Goal: Information Seeking & Learning: Check status

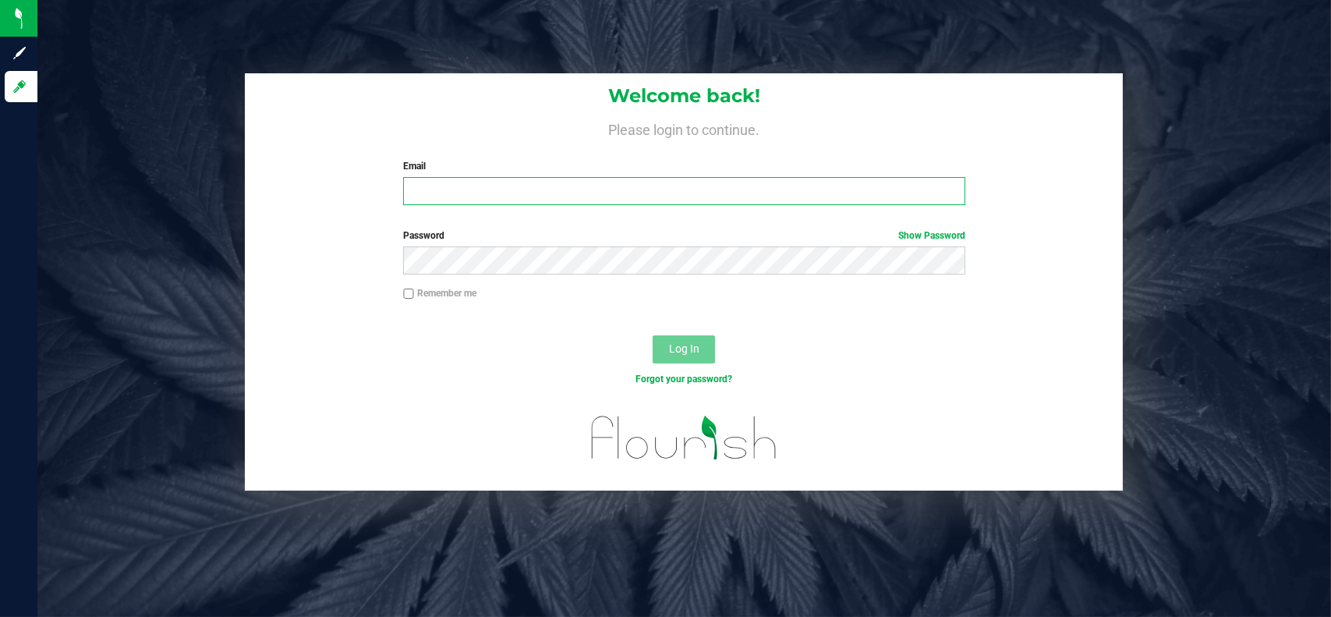
type input "[EMAIL_ADDRESS][DOMAIN_NAME]"
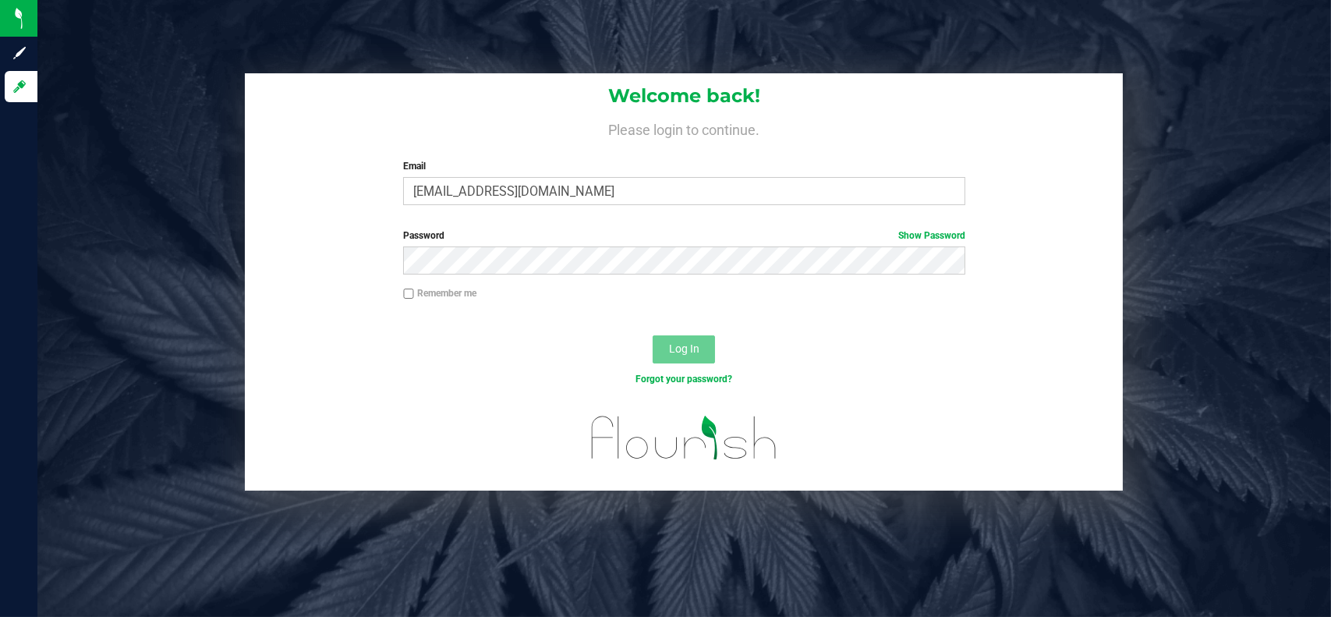
click at [682, 335] on div "Log In" at bounding box center [684, 354] width 878 height 52
click at [685, 345] on span "Log In" at bounding box center [684, 348] width 30 height 12
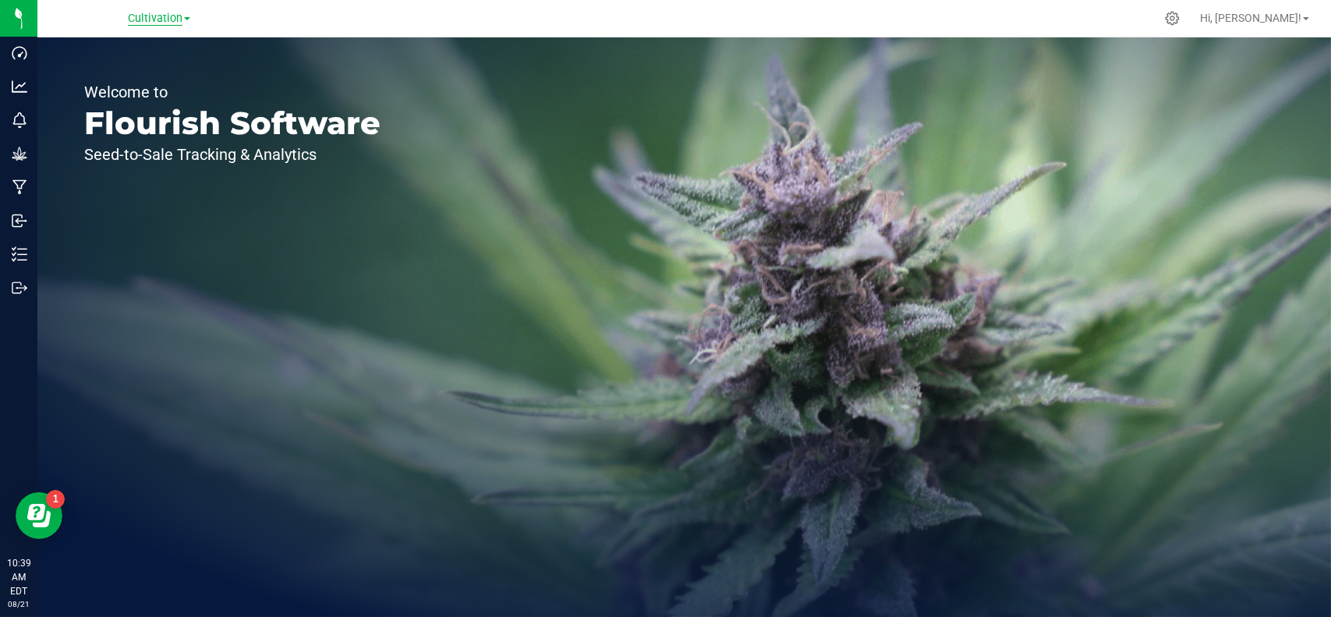
click at [162, 19] on span "Cultivation" at bounding box center [155, 19] width 55 height 14
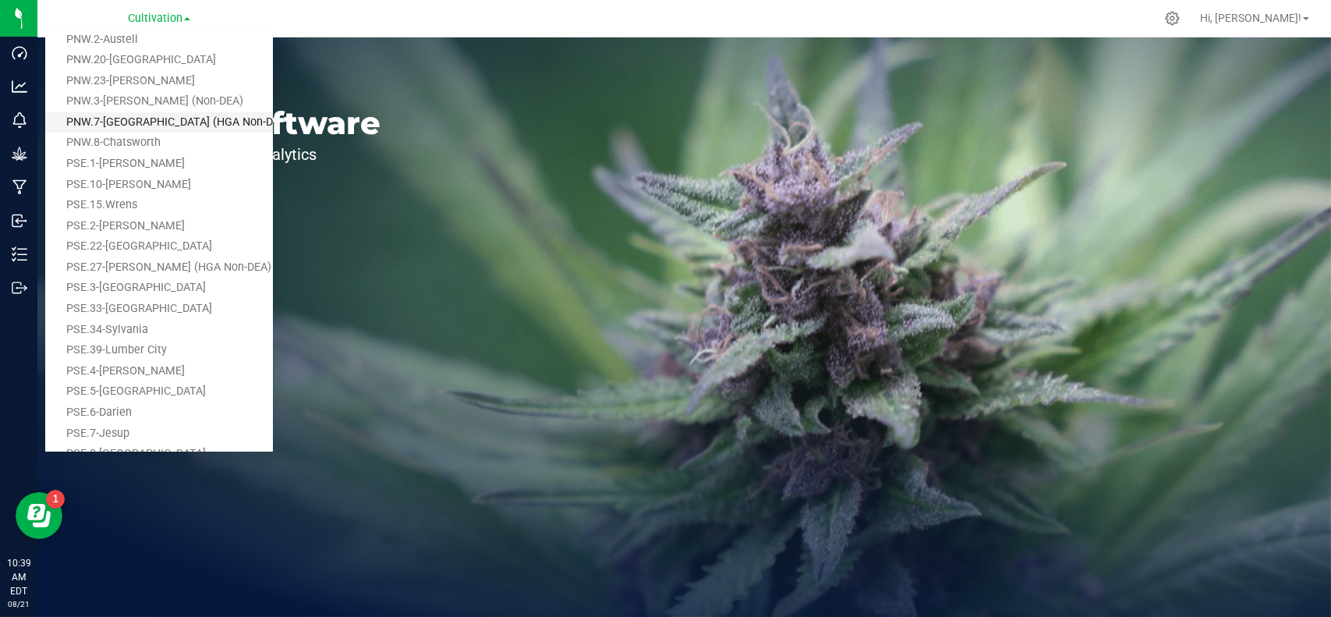
scroll to position [271, 0]
click at [162, 113] on link "PNW.3-[PERSON_NAME] (Non-DEA)" at bounding box center [159, 114] width 228 height 21
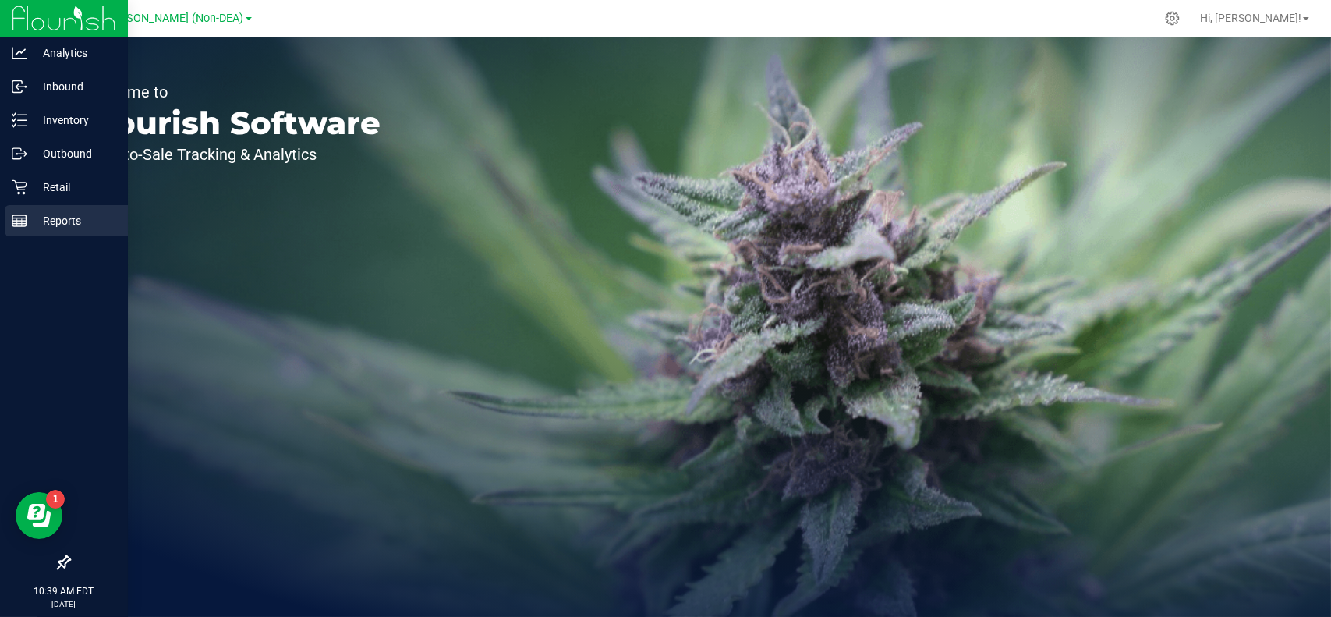
click at [38, 216] on p "Reports" at bounding box center [74, 220] width 94 height 19
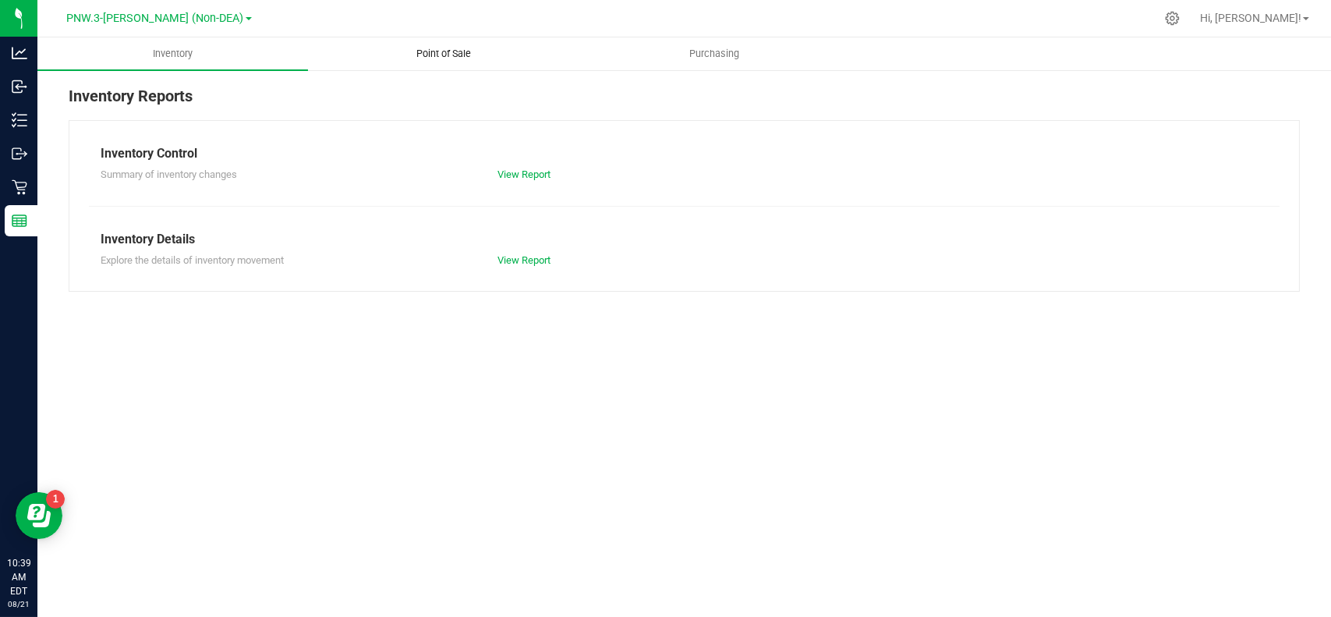
click at [449, 57] on span "Point of Sale" at bounding box center [443, 54] width 97 height 14
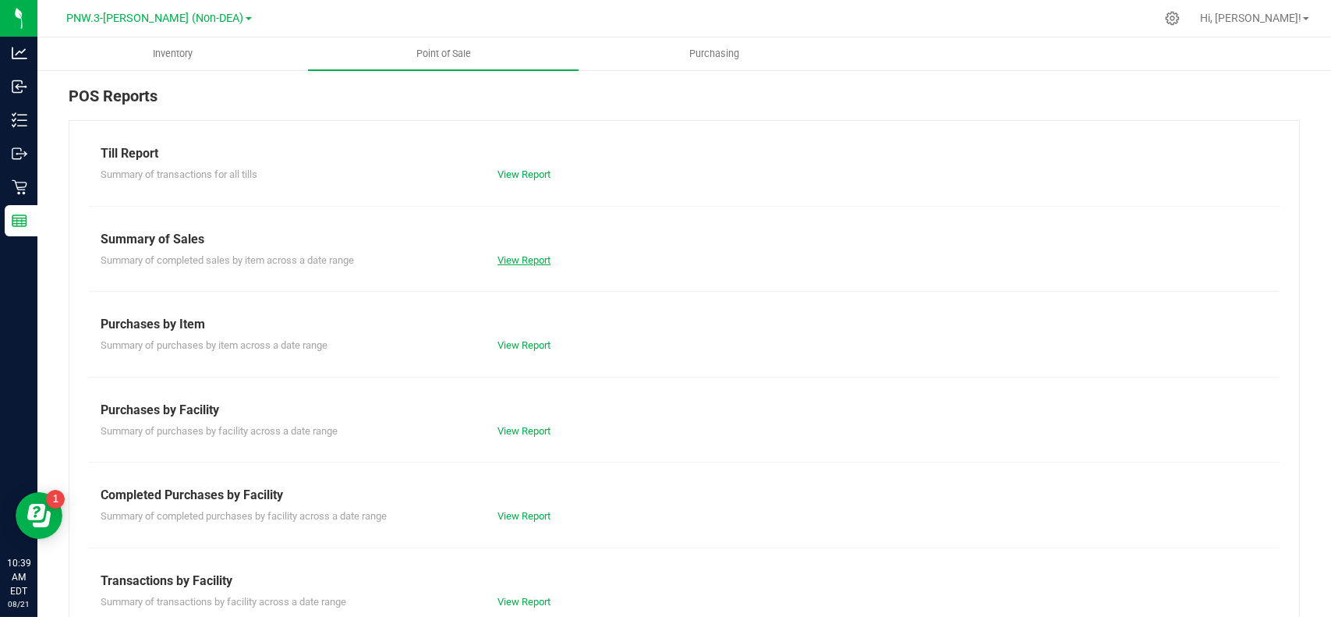
click at [522, 258] on link "View Report" at bounding box center [524, 260] width 53 height 12
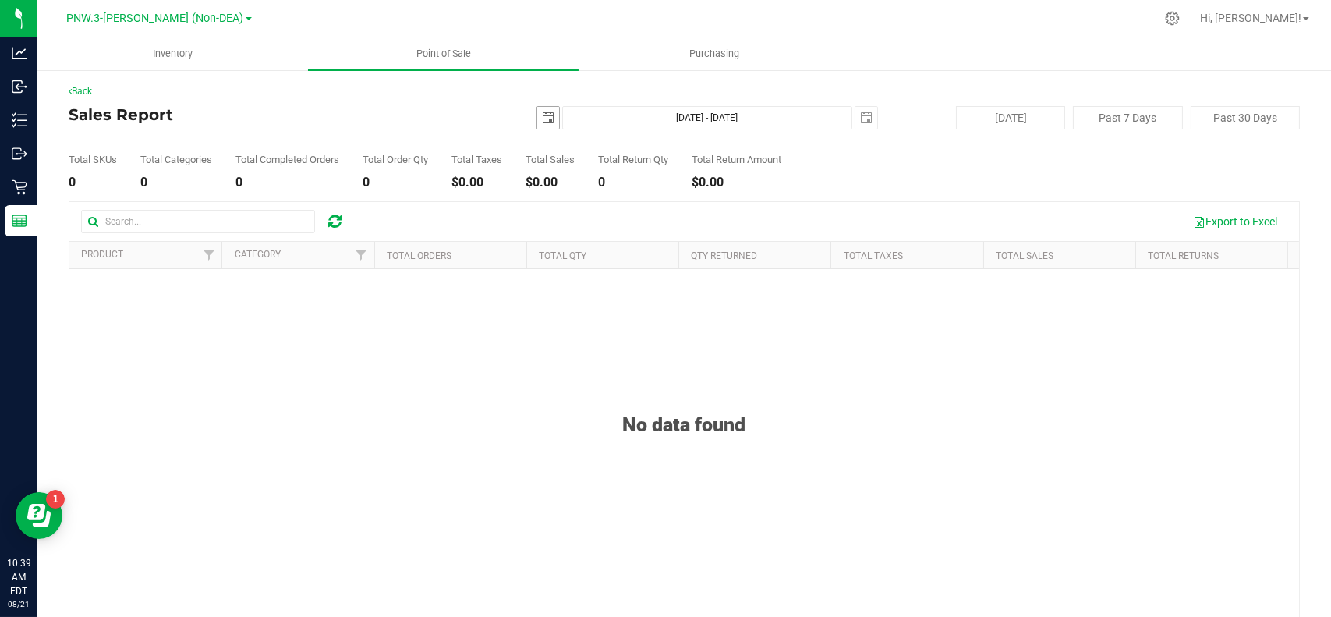
click at [544, 121] on span "select" at bounding box center [548, 118] width 12 height 12
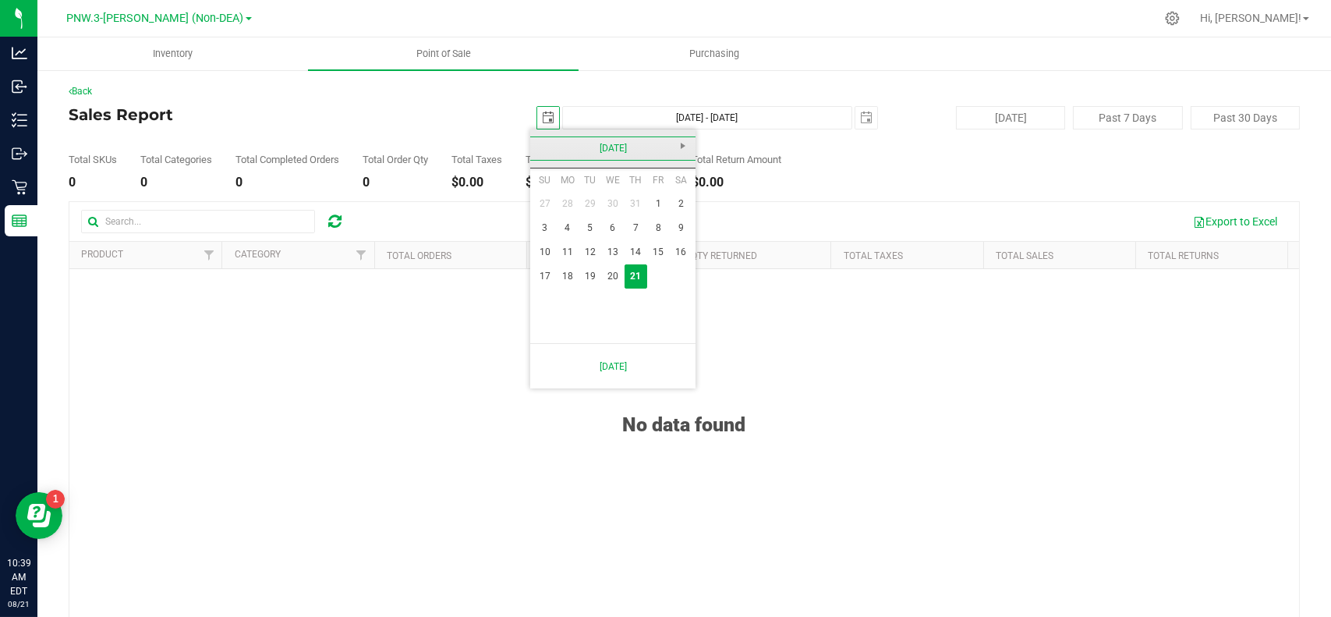
click at [542, 149] on link "[DATE]" at bounding box center [613, 148] width 168 height 24
click at [595, 232] on link "Jun" at bounding box center [593, 235] width 40 height 40
click at [547, 205] on link "1" at bounding box center [544, 204] width 23 height 24
type input "[DATE]"
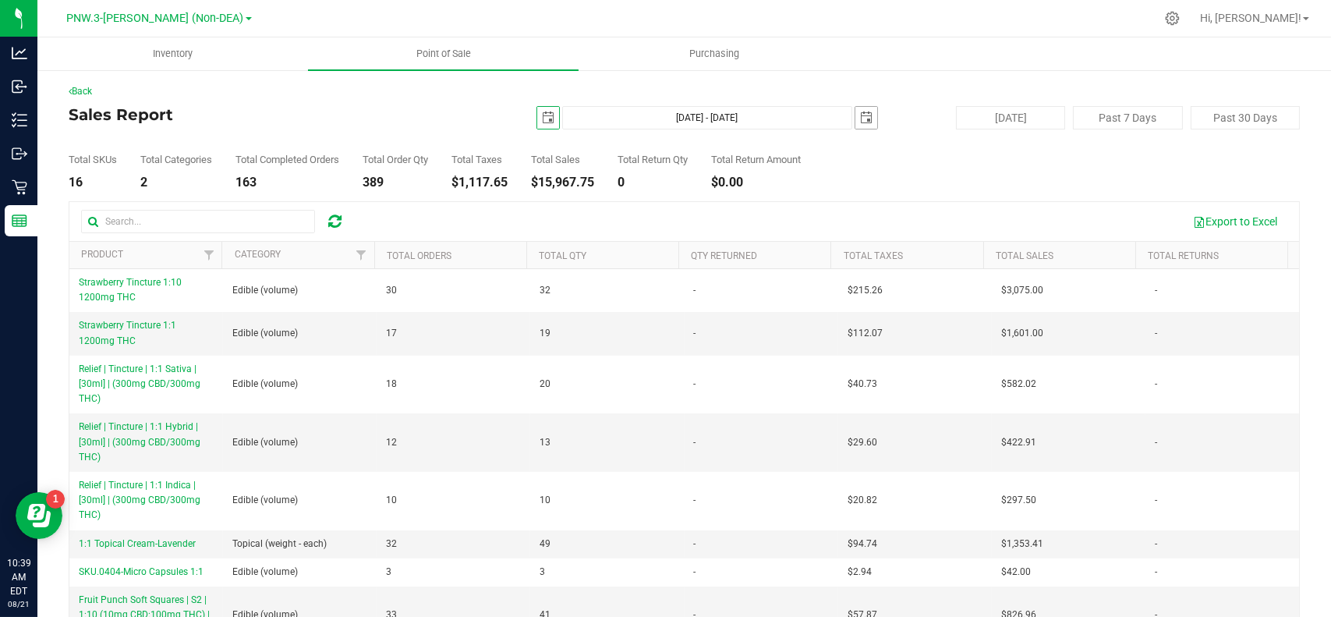
click at [860, 120] on span "select" at bounding box center [866, 118] width 12 height 12
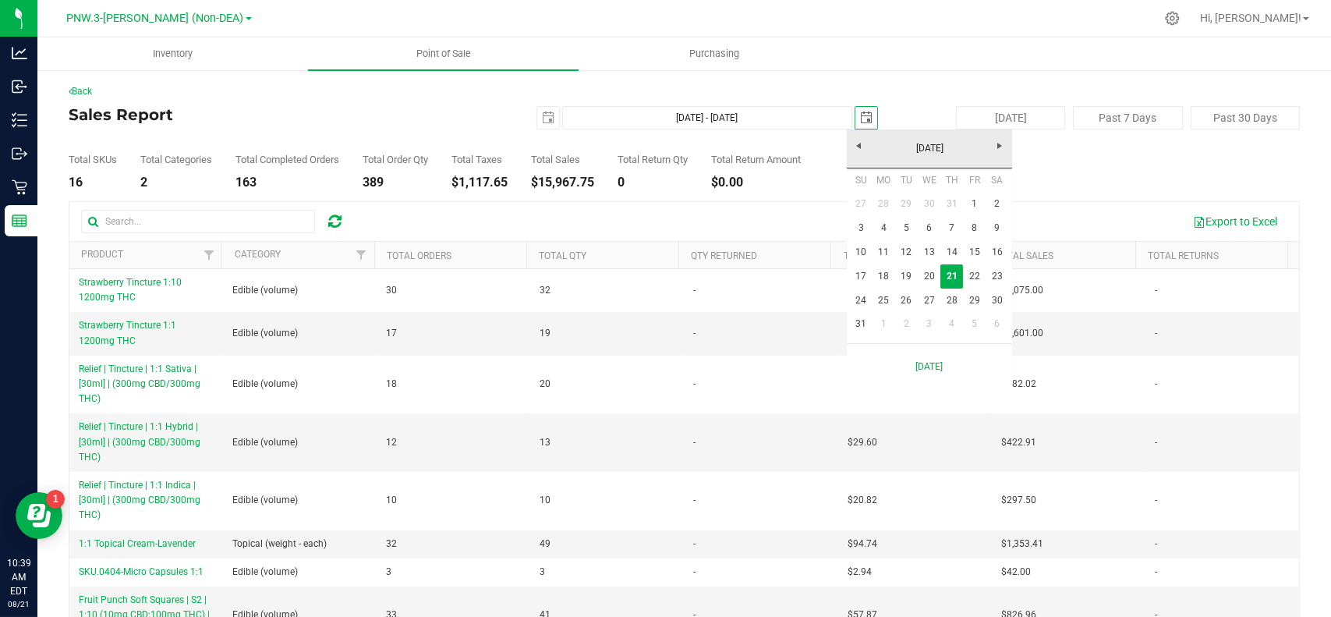
scroll to position [0, 38]
click at [862, 143] on link "[DATE]" at bounding box center [930, 148] width 168 height 24
click at [896, 234] on link "Jun" at bounding box center [910, 235] width 40 height 40
click at [889, 303] on link "30" at bounding box center [884, 301] width 23 height 24
type input "[DATE] - [DATE]"
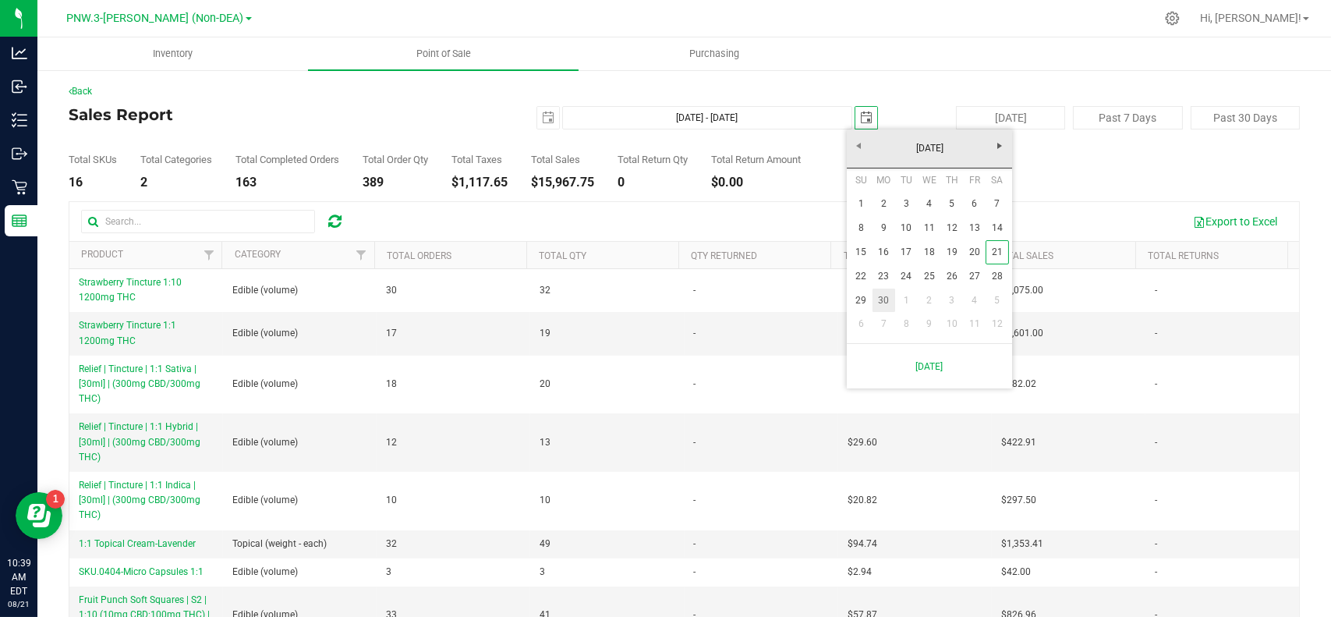
type input "[DATE]"
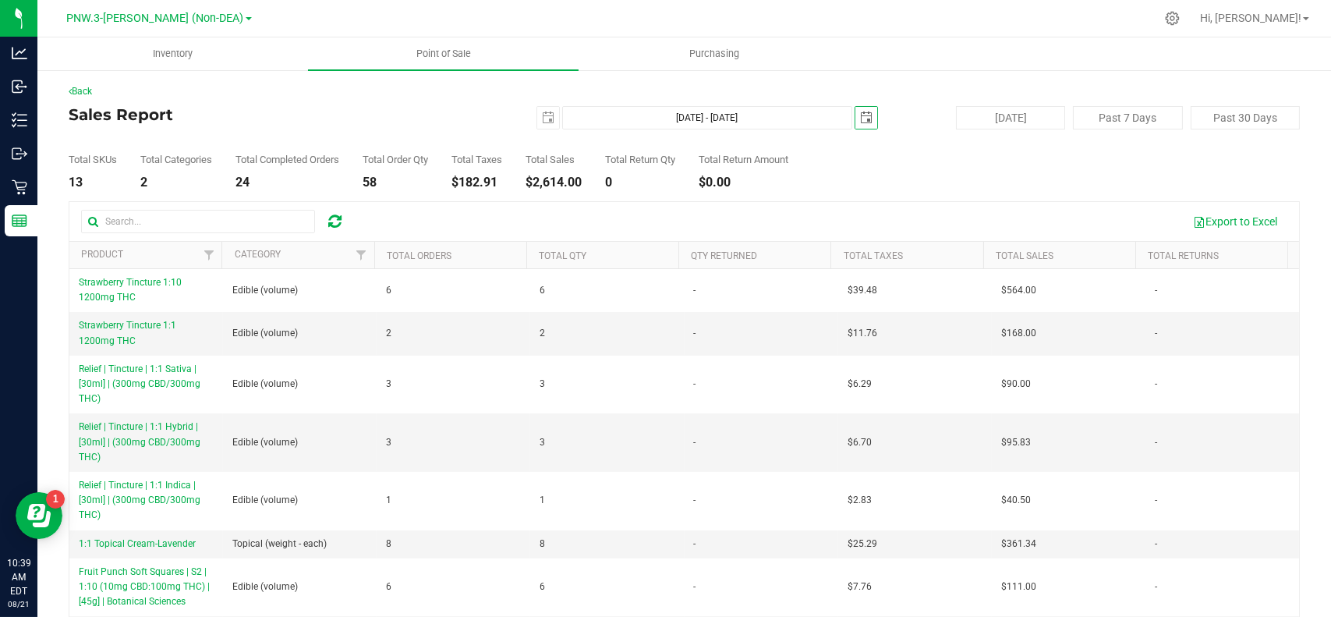
click at [883, 177] on div "Total SKUs 13 Total Categories 2 Total Completed Orders 24 Total Order Qty 58 T…" at bounding box center [684, 158] width 1231 height 59
click at [545, 117] on span "select" at bounding box center [548, 118] width 12 height 12
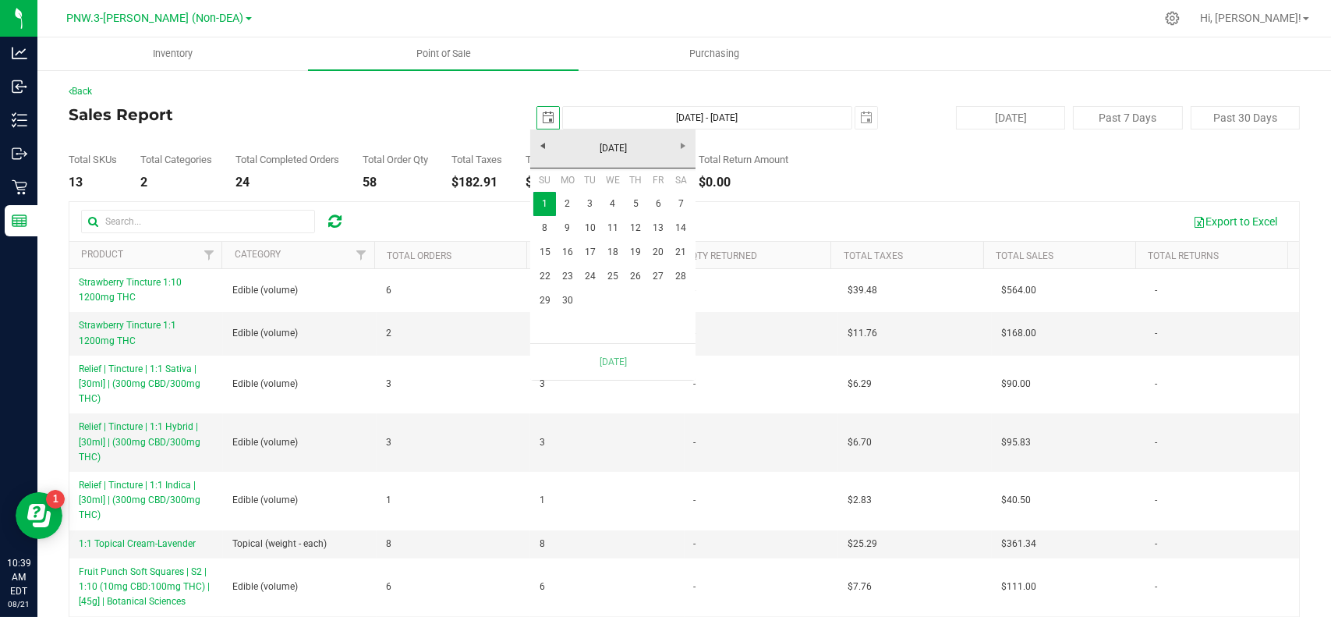
scroll to position [0, 38]
click at [551, 136] on div "[DATE]" at bounding box center [612, 148] width 173 height 39
click at [551, 147] on link "[DATE]" at bounding box center [613, 148] width 168 height 24
click at [667, 196] on link "Apr" at bounding box center [673, 191] width 40 height 40
click at [596, 202] on link "1" at bounding box center [590, 204] width 23 height 24
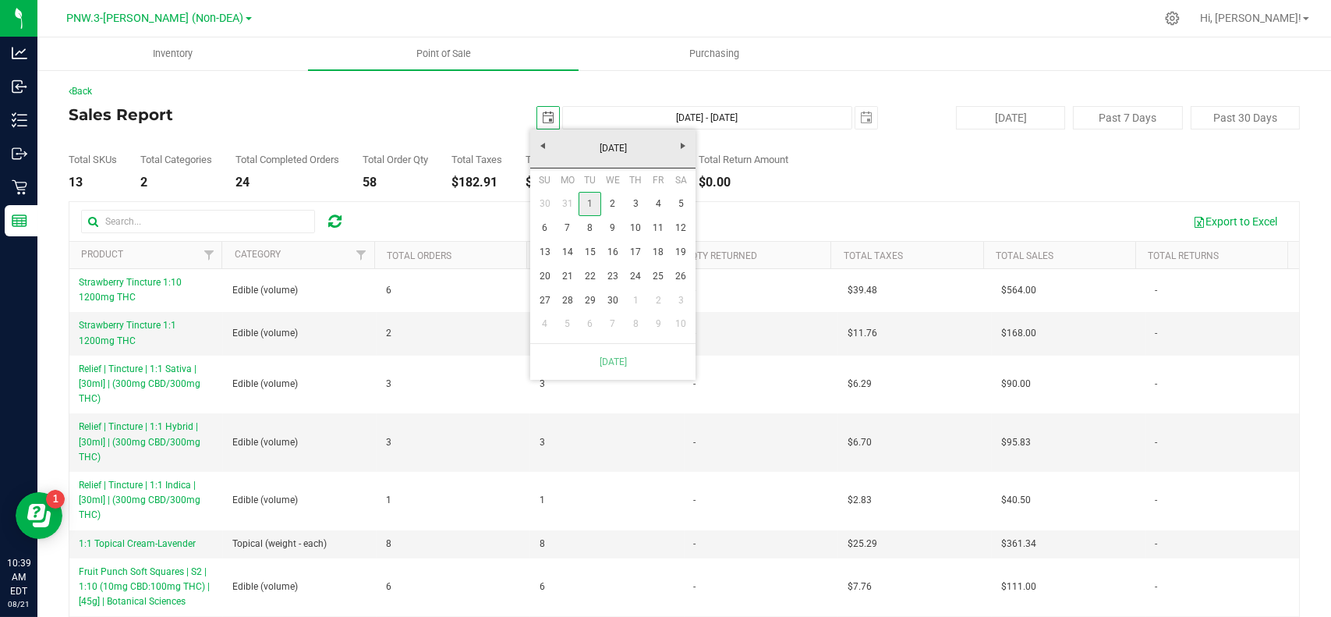
type input "[DATE] - [DATE]"
type input "[DATE]"
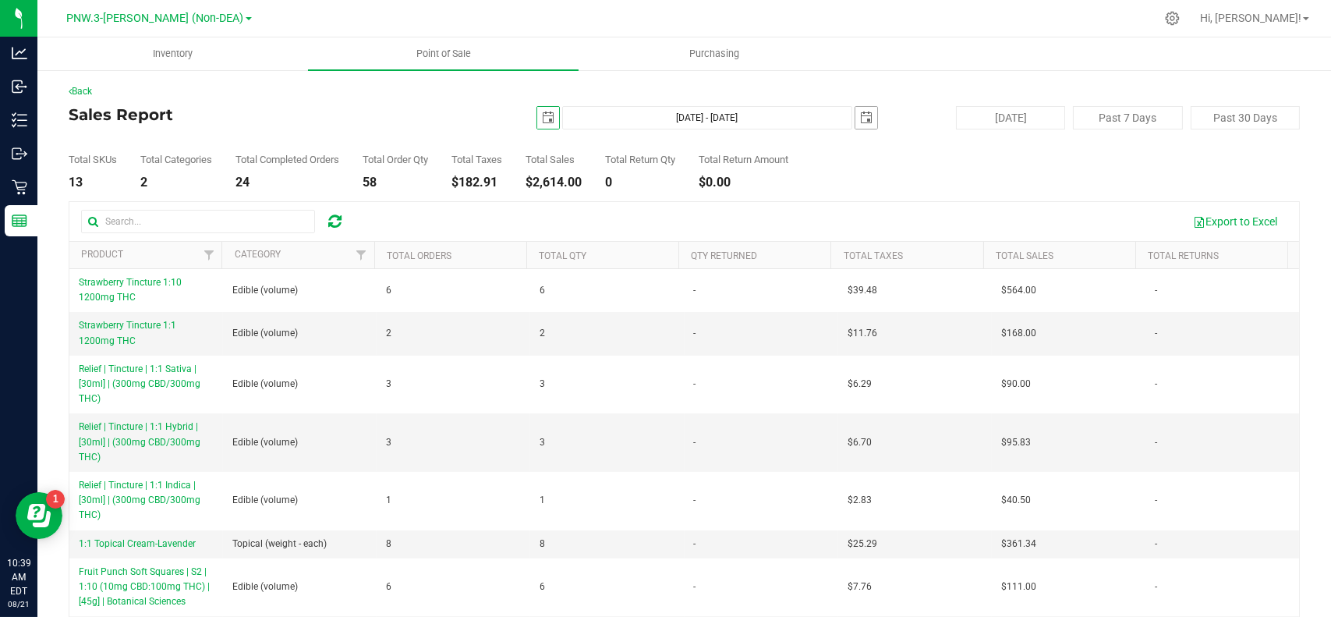
click at [860, 119] on span "select" at bounding box center [866, 118] width 12 height 12
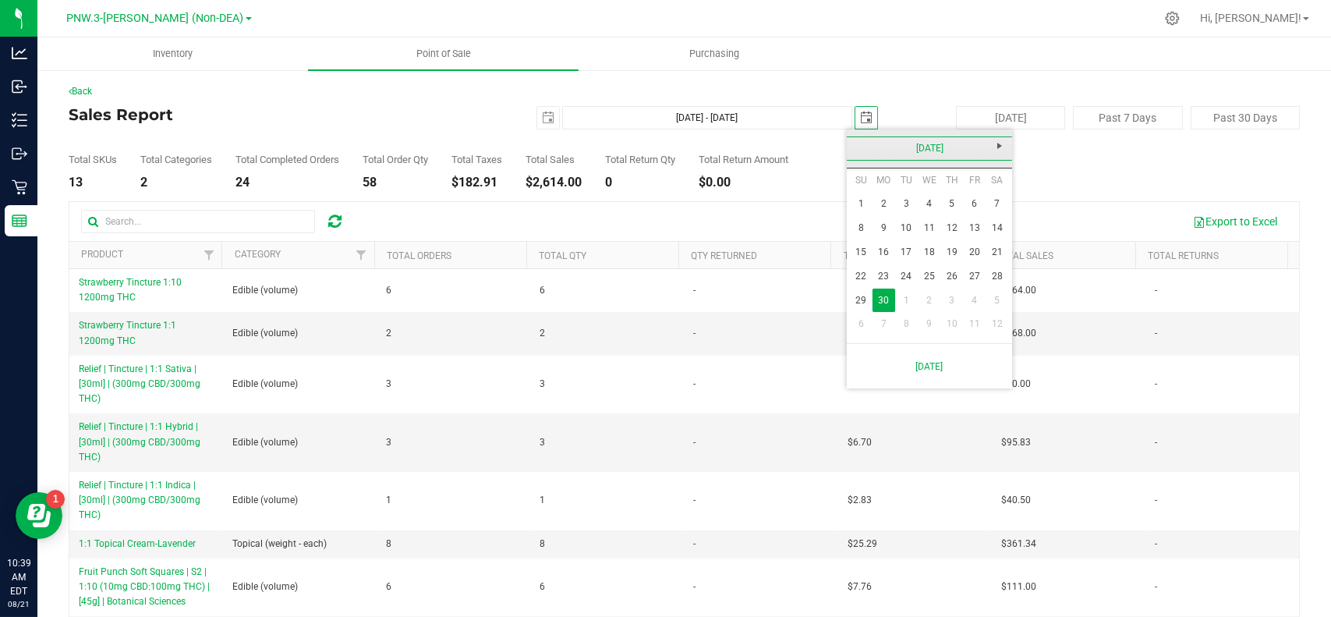
click at [860, 147] on link "[DATE]" at bounding box center [930, 148] width 168 height 24
click at [979, 202] on link "Apr" at bounding box center [989, 191] width 40 height 40
click at [936, 296] on link "30" at bounding box center [929, 301] width 23 height 24
type input "[DATE] - [DATE]"
type input "[DATE]"
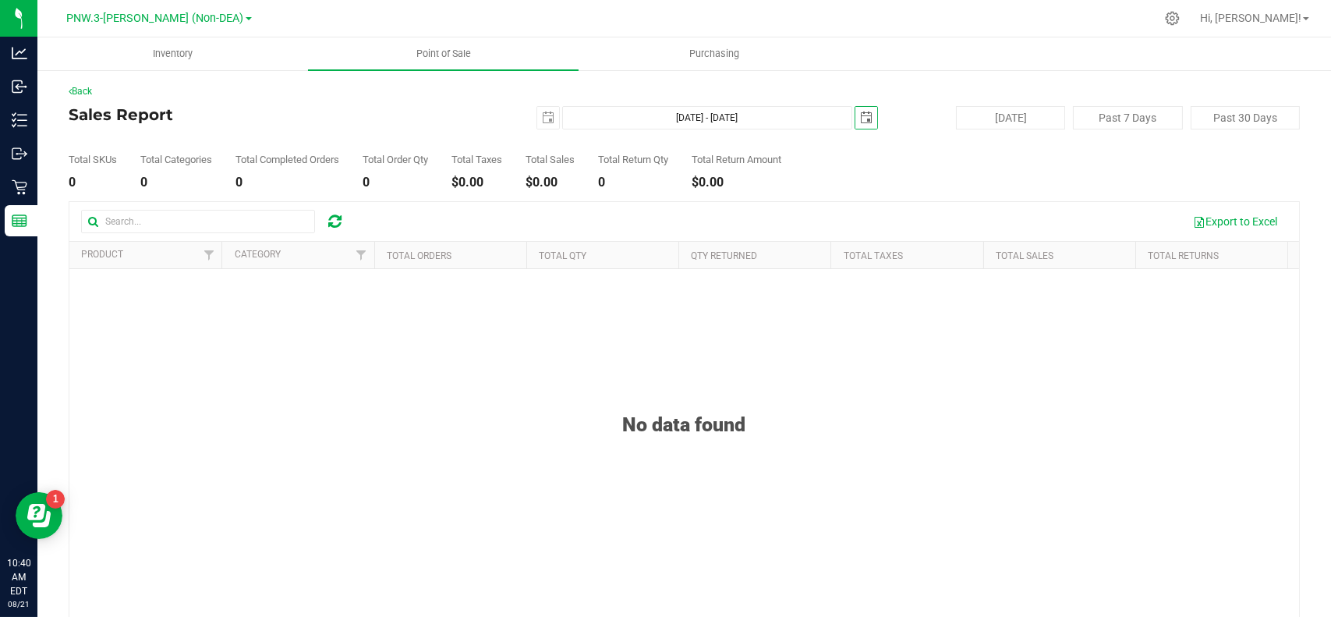
click at [870, 183] on div "Total SKUs 0 Total Categories 0 Total Completed Orders 0 Total Order Qty 0 Tota…" at bounding box center [684, 158] width 1231 height 59
click at [860, 117] on span "select" at bounding box center [866, 118] width 12 height 12
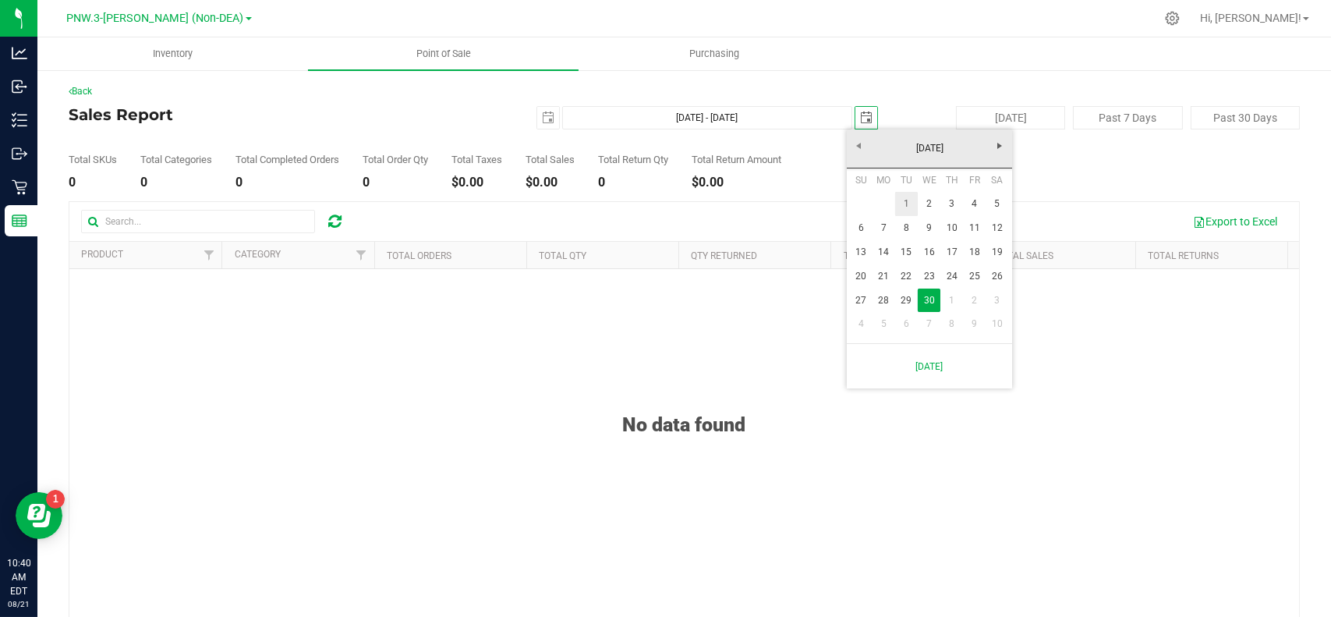
click at [907, 197] on link "1" at bounding box center [906, 204] width 23 height 24
type input "[DATE] - [DATE]"
type input "[DATE]"
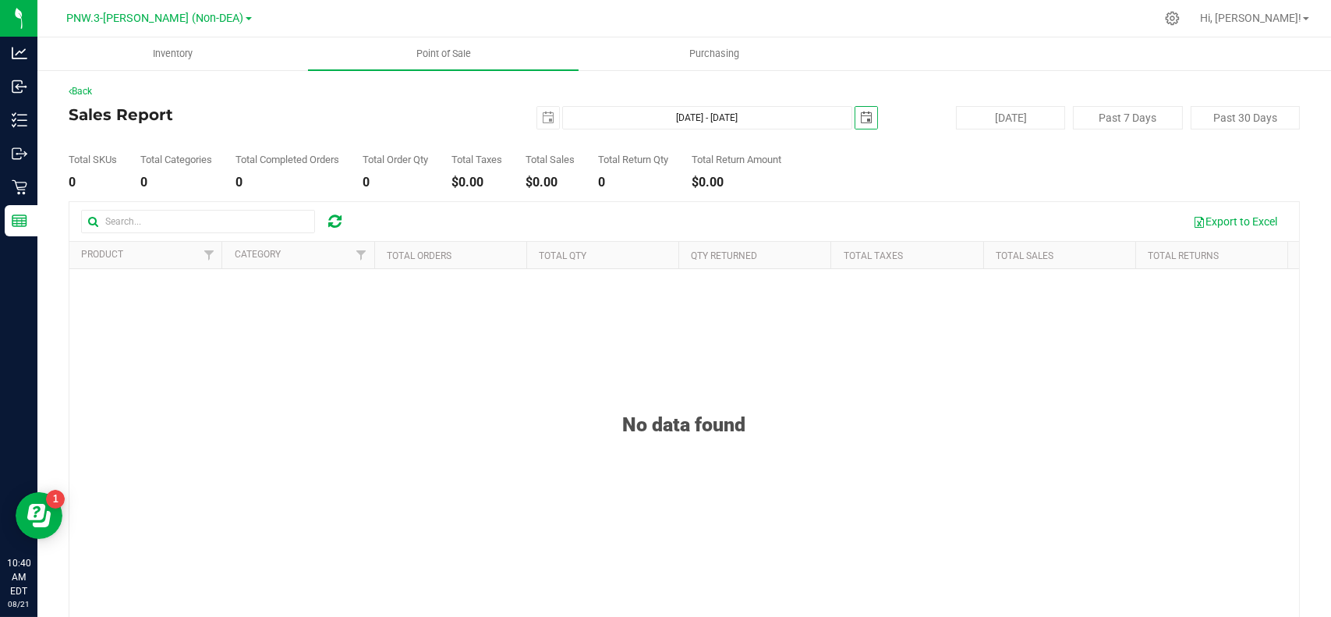
click at [860, 112] on span "select" at bounding box center [866, 118] width 12 height 12
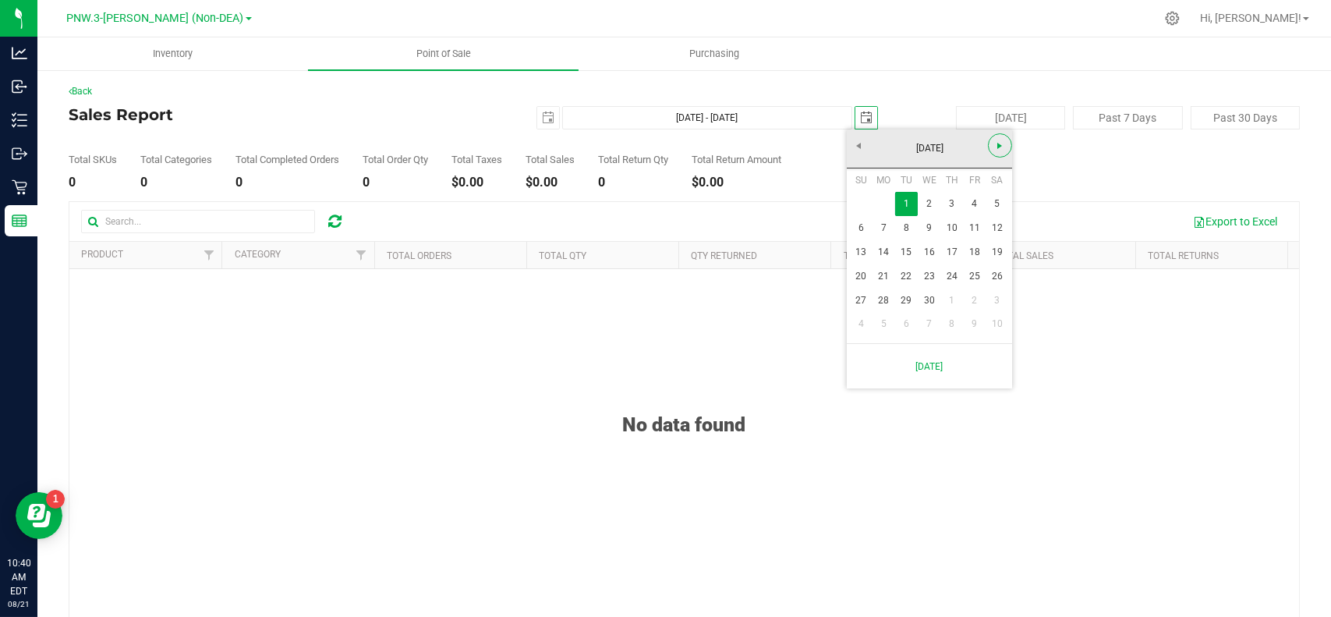
click at [1004, 146] on span "Next" at bounding box center [999, 146] width 12 height 12
click at [866, 149] on link "[DATE]" at bounding box center [930, 148] width 168 height 24
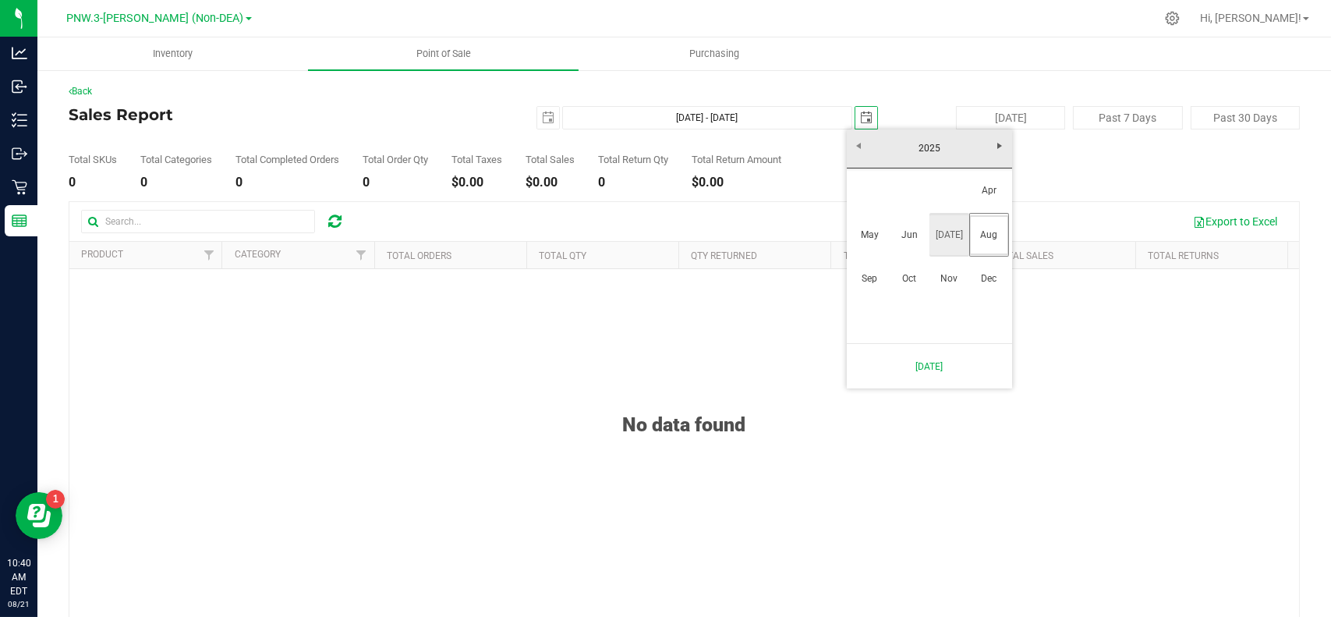
click at [958, 236] on link "[DATE]" at bounding box center [950, 235] width 40 height 40
click at [950, 302] on link "31" at bounding box center [951, 301] width 23 height 24
type input "[DATE] - [DATE]"
type input "[DATE]"
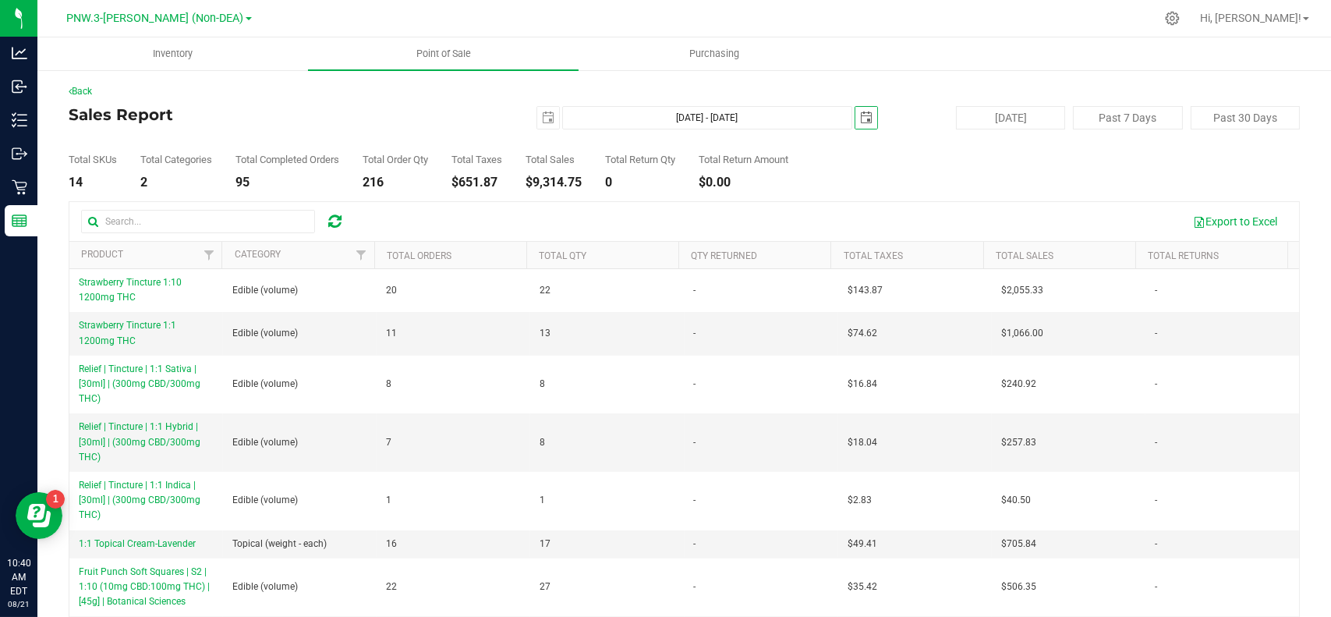
click at [980, 175] on div "Total SKUs 14 Total Categories 2 Total Completed Orders 95 Total Order Qty 216 …" at bounding box center [684, 158] width 1231 height 59
click at [1248, 220] on button "Export to Excel" at bounding box center [1235, 221] width 104 height 27
click at [100, 90] on div "Back" at bounding box center [684, 91] width 1231 height 14
click at [82, 91] on link "Back" at bounding box center [80, 91] width 23 height 11
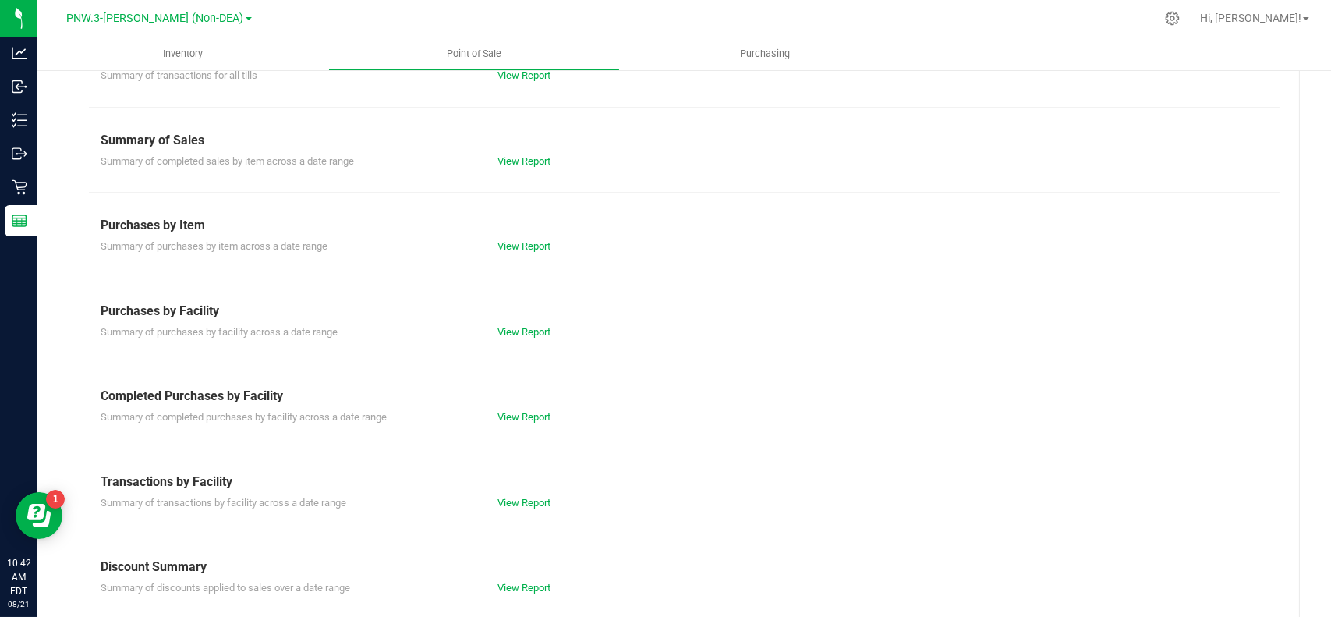
scroll to position [103, 0]
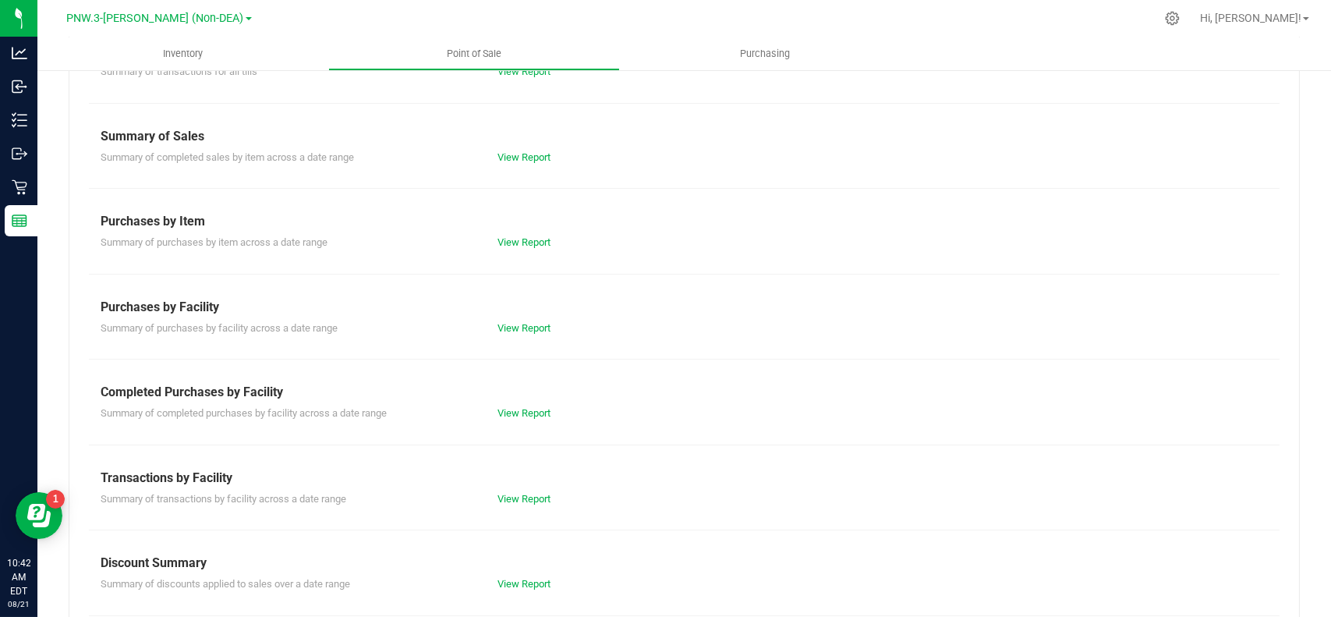
click at [513, 405] on div "View Report" at bounding box center [585, 413] width 199 height 16
click at [515, 409] on link "View Report" at bounding box center [524, 413] width 53 height 12
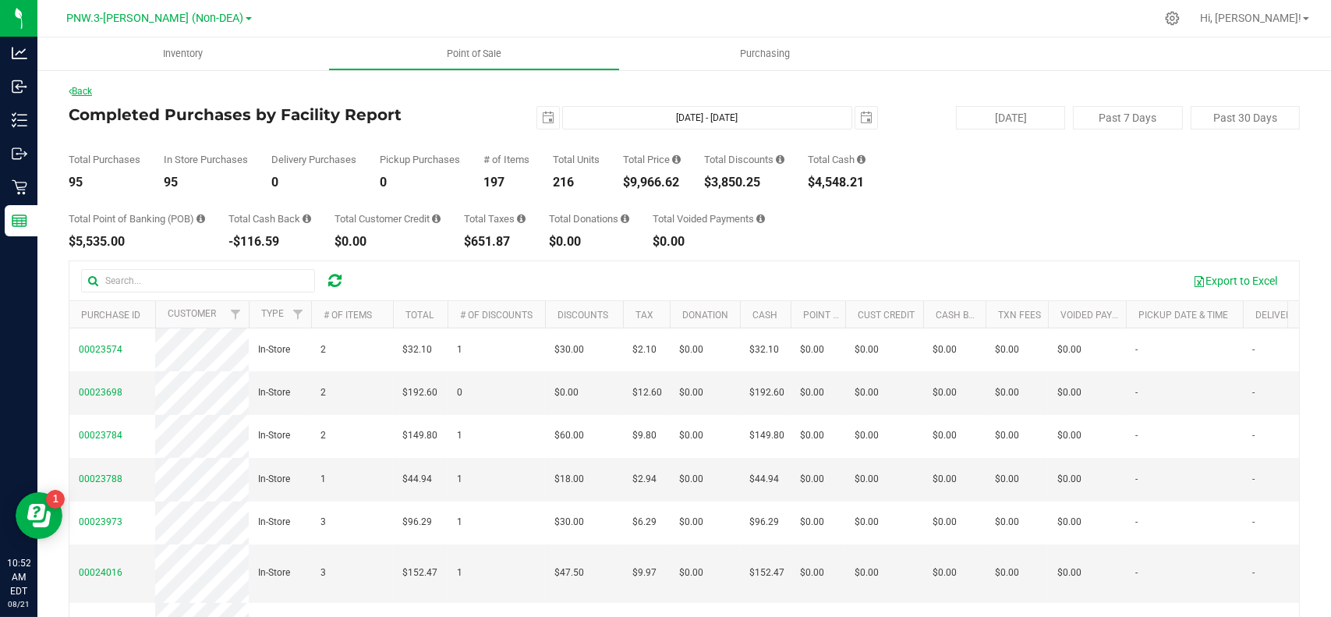
click at [90, 90] on link "Back" at bounding box center [80, 91] width 23 height 11
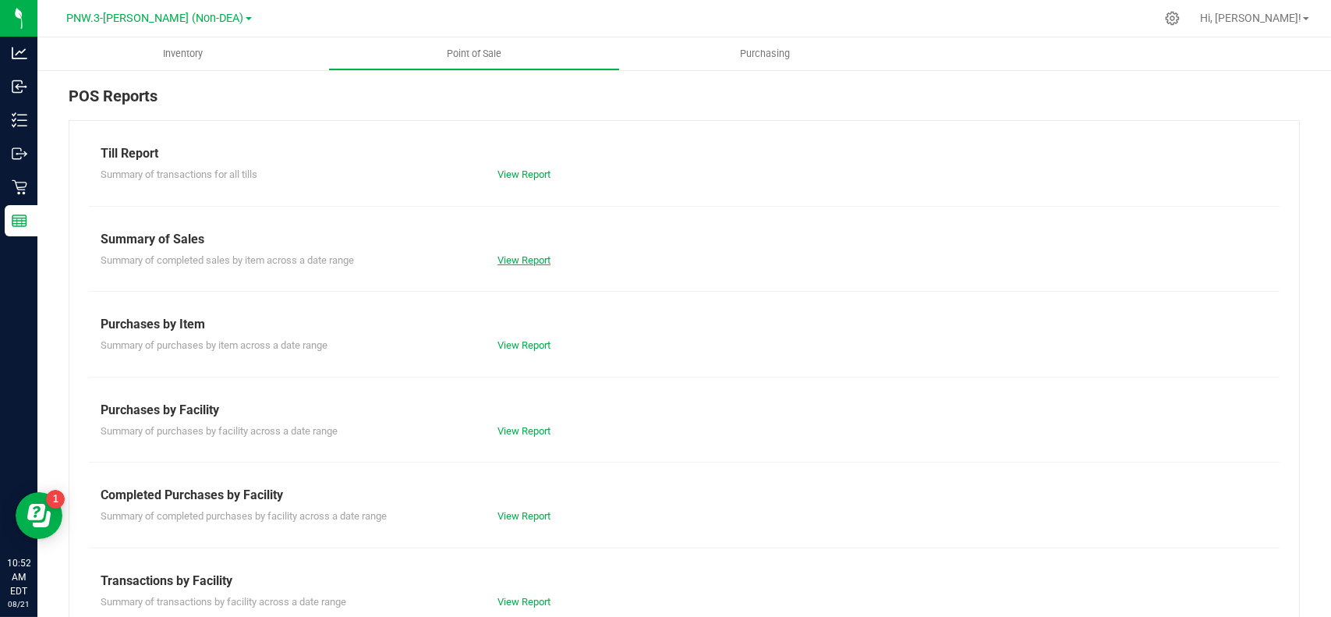
click at [507, 258] on link "View Report" at bounding box center [524, 260] width 53 height 12
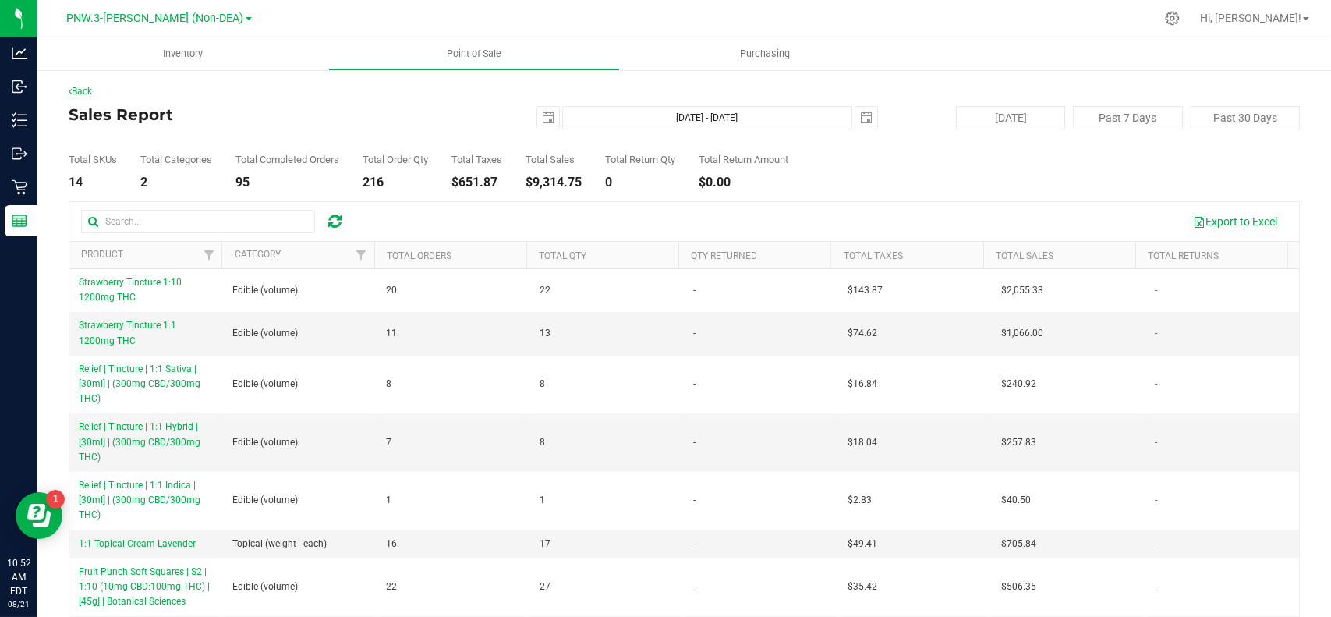
click at [582, 182] on div "$9,314.75" at bounding box center [554, 182] width 56 height 12
click at [88, 84] on div "Back" at bounding box center [684, 91] width 1231 height 14
click at [80, 87] on link "Back" at bounding box center [80, 91] width 23 height 11
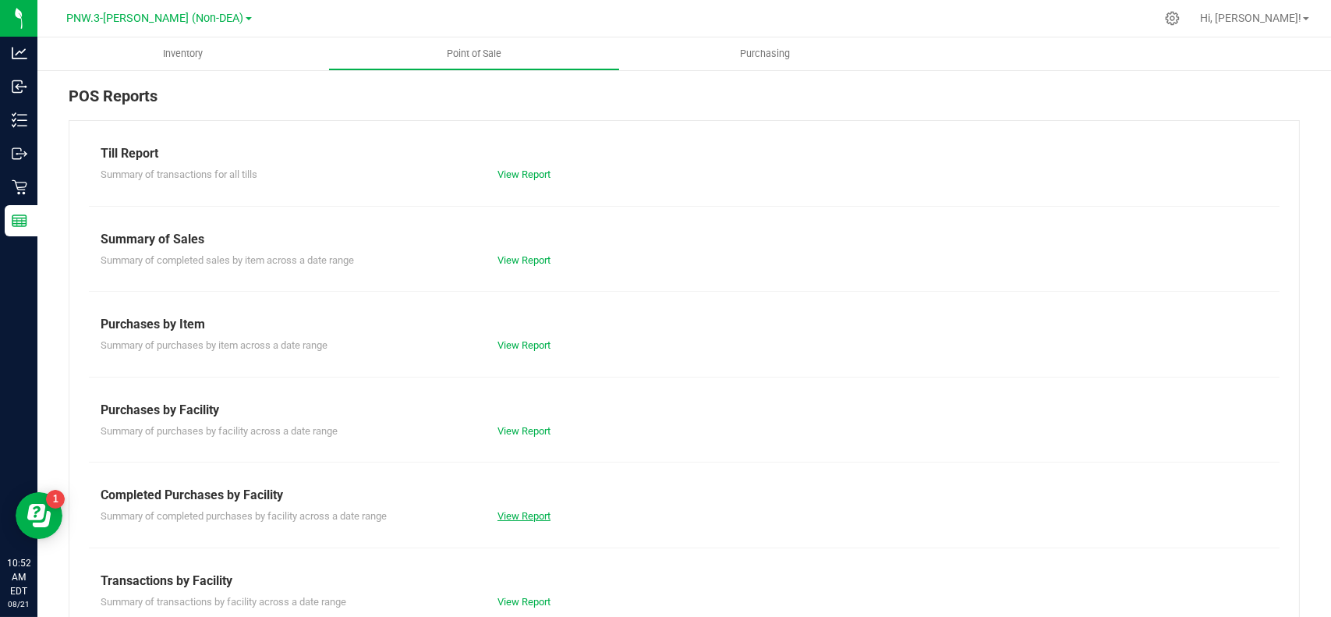
click at [512, 515] on link "View Report" at bounding box center [524, 516] width 53 height 12
